Goal: Use online tool/utility: Use online tool/utility

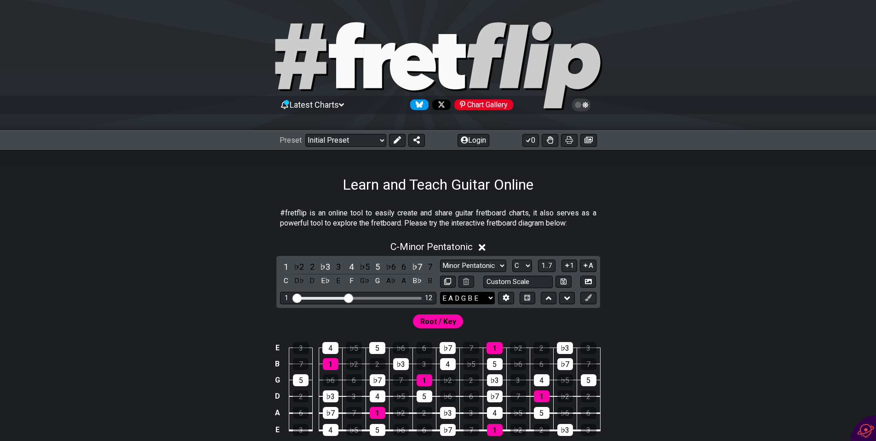
click at [429, 181] on select "E A D G B E E A D G B E E A D G B E B E A D F♯ B A D G C E A D A D G B E E♭ A♭ …" at bounding box center [467, 298] width 55 height 12
click at [429, 181] on icon at bounding box center [506, 297] width 6 height 7
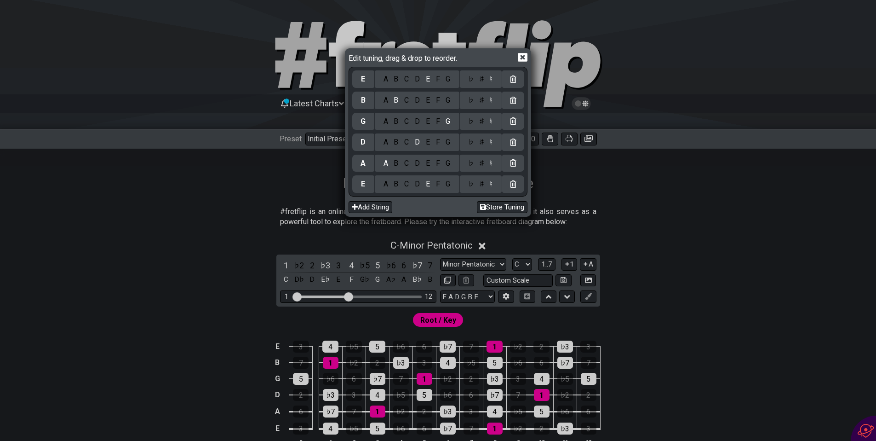
scroll to position [2, 0]
click at [379, 181] on div "A B C D E F G" at bounding box center [417, 184] width 77 height 10
click at [381, 181] on div "A" at bounding box center [385, 184] width 11 height 10
click at [429, 181] on div "♯" at bounding box center [481, 184] width 11 height 10
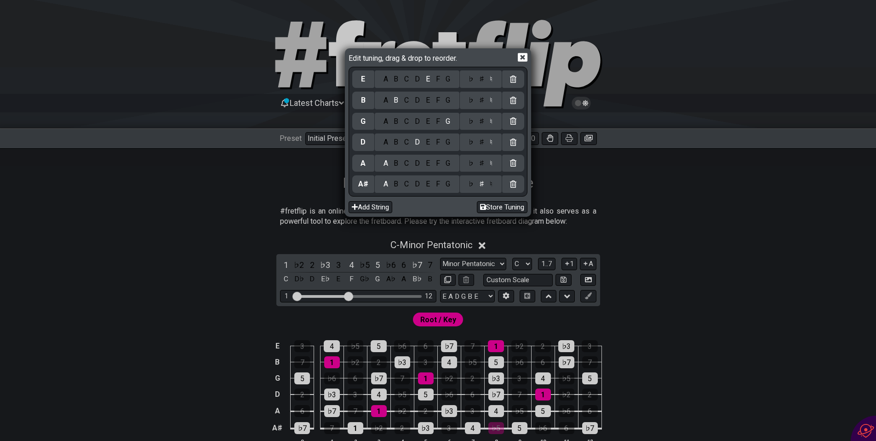
click at [429, 162] on div "F" at bounding box center [438, 163] width 10 height 10
click at [383, 142] on div "A" at bounding box center [385, 142] width 11 height 10
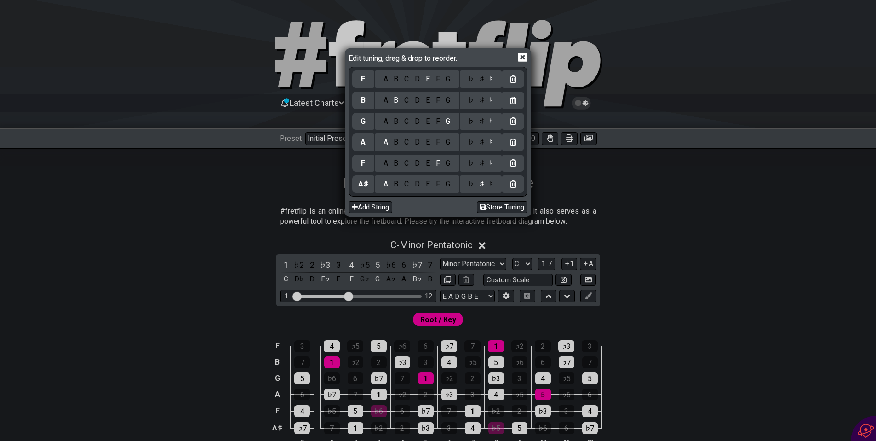
click at [429, 143] on div "♯" at bounding box center [481, 142] width 11 height 10
click at [412, 121] on div "D" at bounding box center [417, 121] width 11 height 10
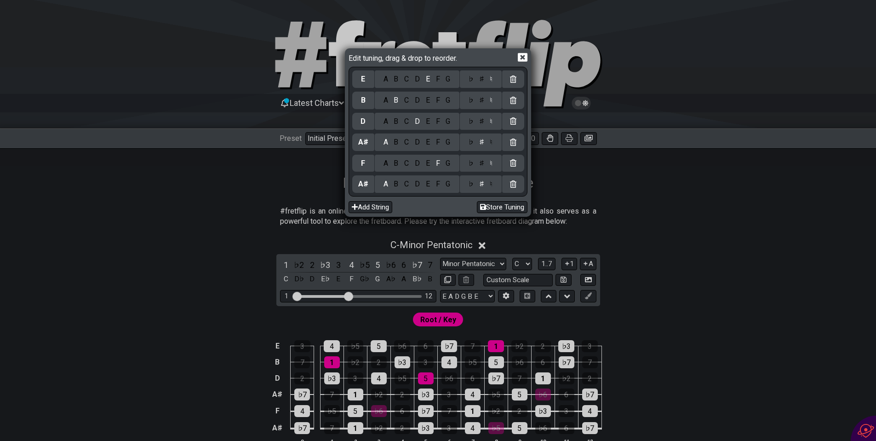
click at [429, 120] on div "♯" at bounding box center [481, 121] width 11 height 10
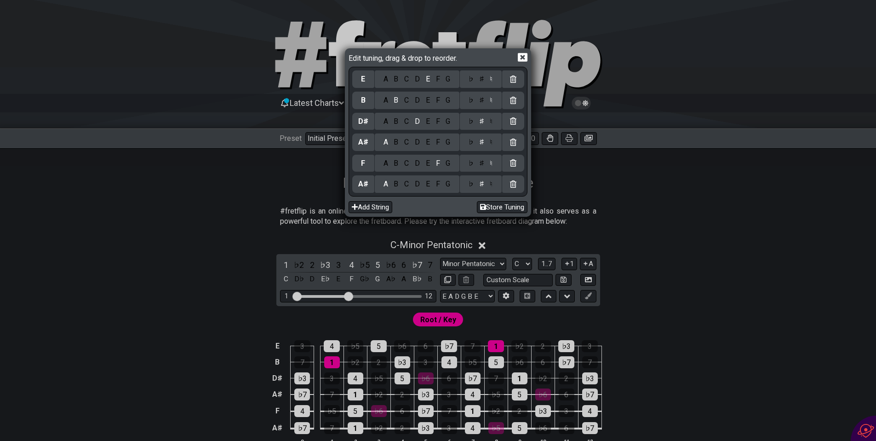
click at [429, 99] on div "G" at bounding box center [448, 100] width 11 height 10
click at [406, 80] on div "C" at bounding box center [407, 79] width 11 height 10
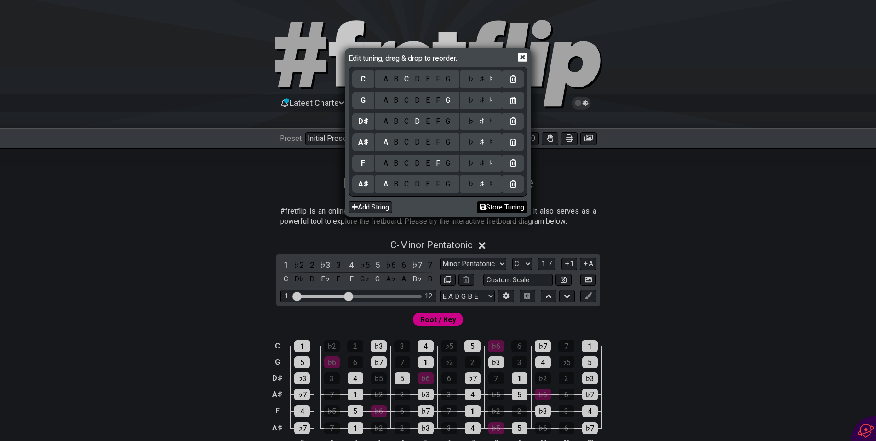
click at [429, 181] on button "Store Tuning" at bounding box center [502, 207] width 51 height 12
click at [429, 181] on div "Edit tuning, drag & drop to reorder. C A B C D E F G ♭ ♯ ♮ G A B C D E F G ♭ ♯ …" at bounding box center [438, 220] width 876 height 441
click at [429, 57] on icon at bounding box center [523, 57] width 10 height 10
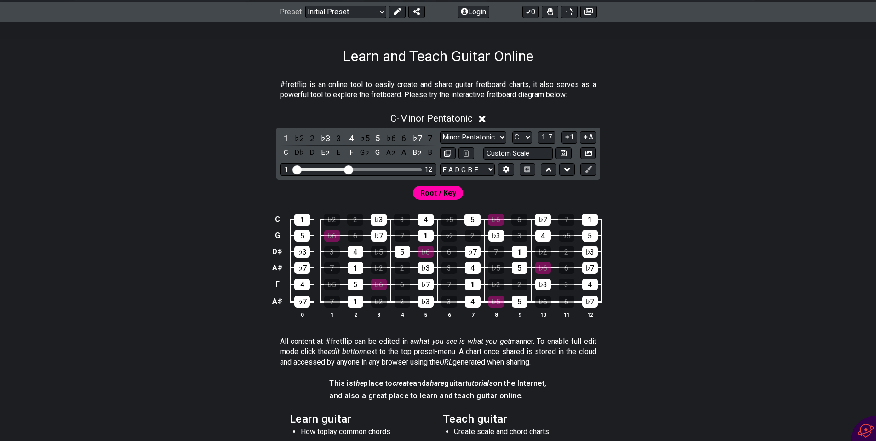
scroll to position [149, 0]
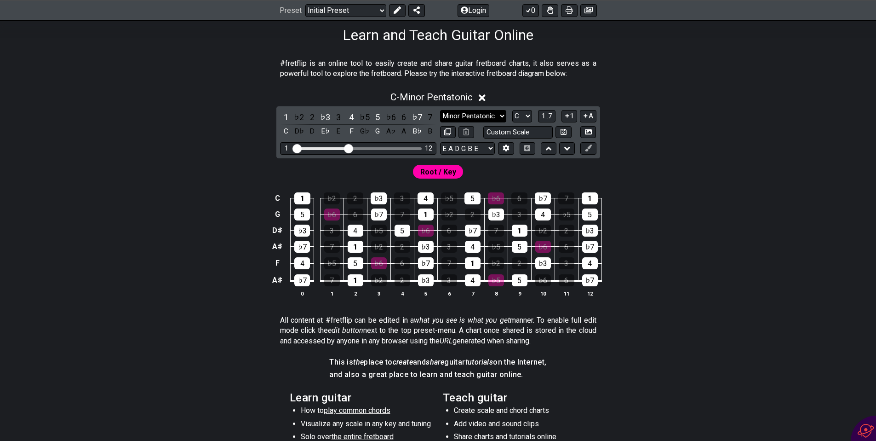
click at [429, 115] on select "Minor Pentatonic Click to edit Minor Pentatonic Major Pentatonic Minor Blues Ma…" at bounding box center [473, 116] width 66 height 12
select select "Minor / Aeolian"
click at [429, 110] on select "Minor Pentatonic Click to edit Minor Pentatonic Major Pentatonic Minor Blues Ma…" at bounding box center [473, 116] width 66 height 12
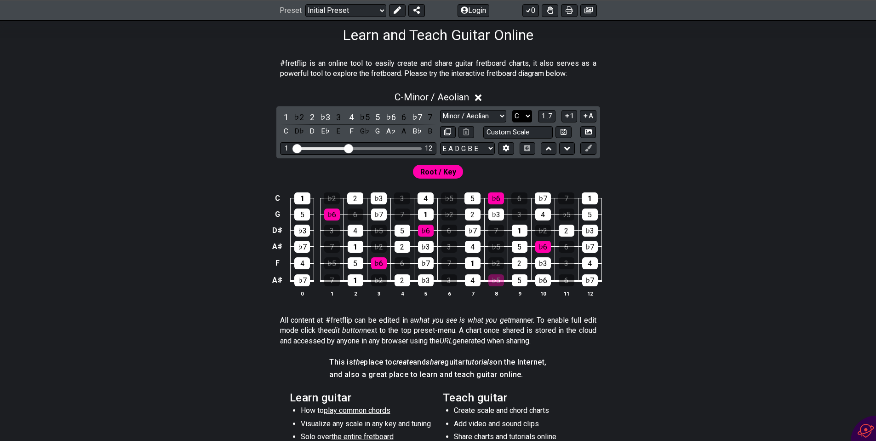
click at [429, 114] on select "A♭ A A♯ B♭ B C C♯ D♭ D D♯ E♭ E F F♯ G♭ G G♯" at bounding box center [522, 116] width 20 height 12
select select "D#"
click at [429, 110] on select "A♭ A A♯ B♭ B C C♯ D♭ D D♯ E♭ E F F♯ G♭ G G♯" at bounding box center [522, 116] width 20 height 12
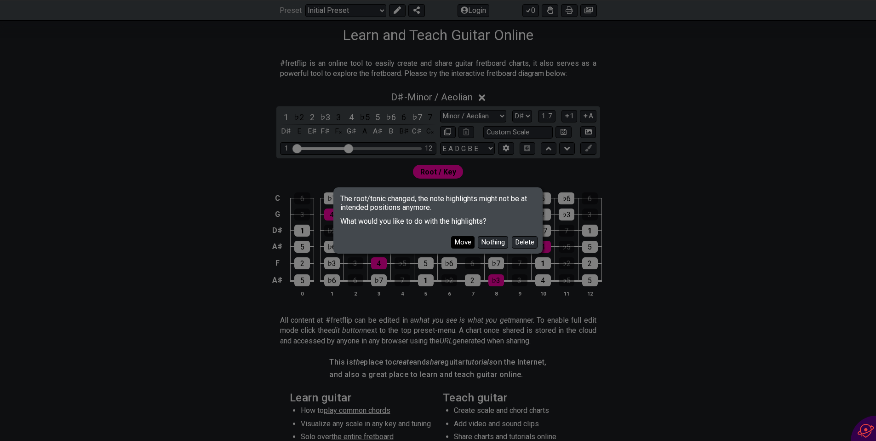
click at [429, 181] on button "Move" at bounding box center [462, 242] width 23 height 12
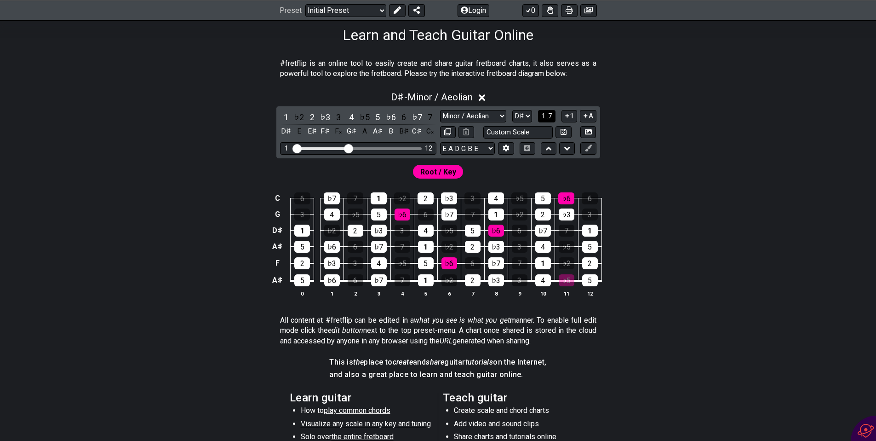
click at [429, 114] on button "1..7" at bounding box center [546, 116] width 17 height 12
click at [429, 113] on button "..." at bounding box center [547, 116] width 16 height 12
